Goal: Information Seeking & Learning: Learn about a topic

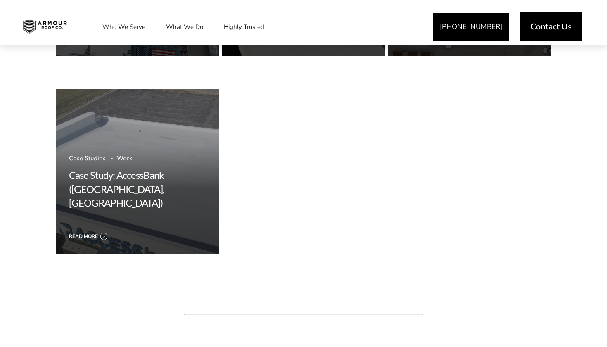
scroll to position [798, 0]
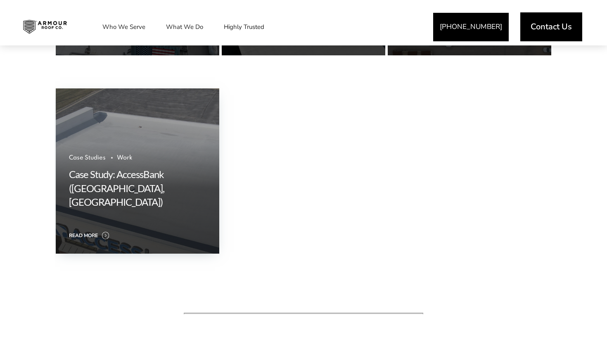
click at [106, 232] on link "Read more" at bounding box center [137, 235] width 137 height 10
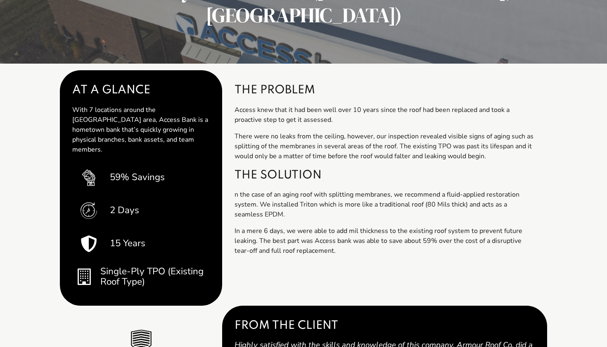
scroll to position [129, 0]
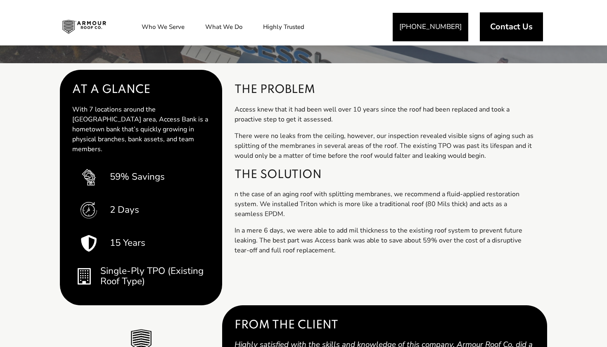
click at [233, 194] on div "THE PROBLEM Access knew that it had been well over 10 years since the roof had …" at bounding box center [384, 187] width 325 height 235
click at [235, 195] on span "n the case of an aging roof with splitting membranes, we recommend a fluid-appl…" at bounding box center [377, 204] width 285 height 29
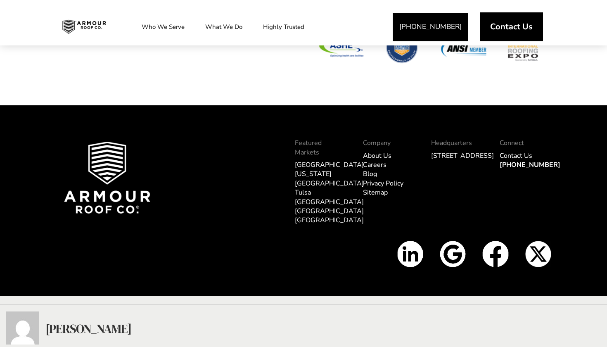
scroll to position [925, 0]
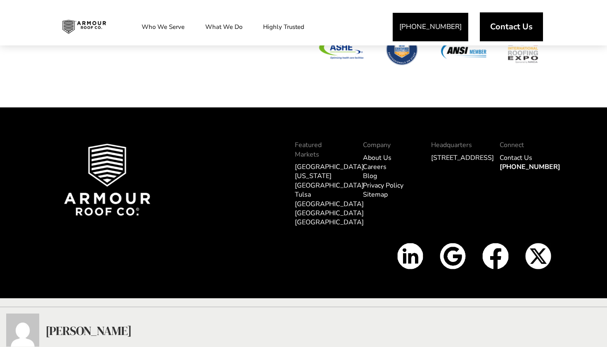
click at [276, 193] on div at bounding box center [252, 188] width 68 height 109
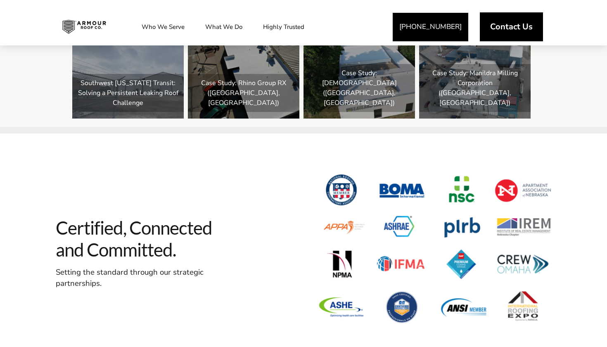
scroll to position [669, 0]
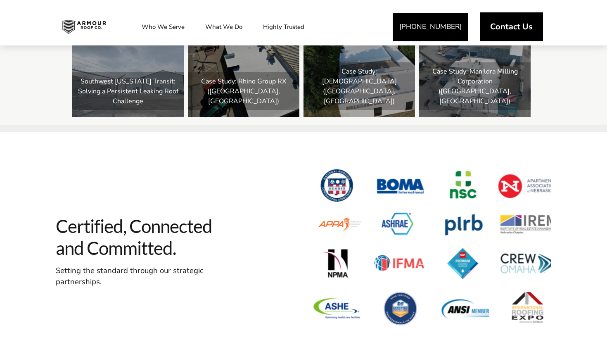
click at [357, 256] on span at bounding box center [432, 244] width 240 height 172
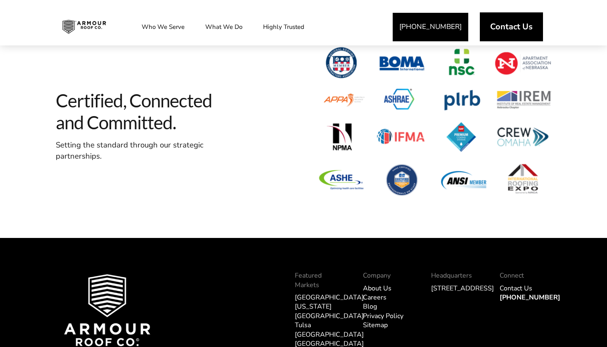
scroll to position [795, 0]
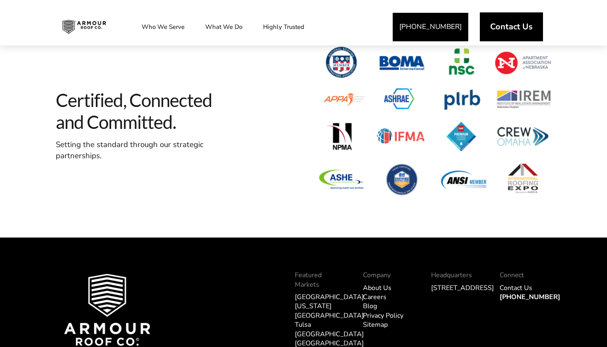
click at [282, 264] on div at bounding box center [252, 318] width 68 height 109
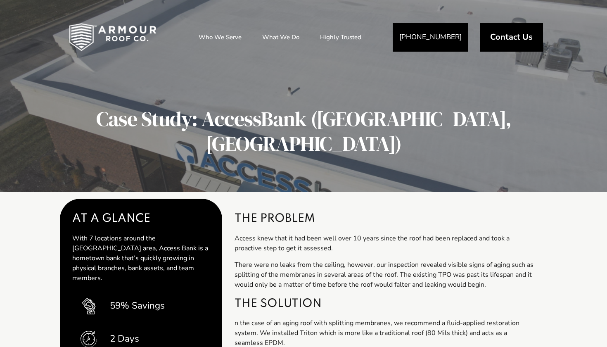
scroll to position [0, 0]
